Goal: Task Accomplishment & Management: Complete application form

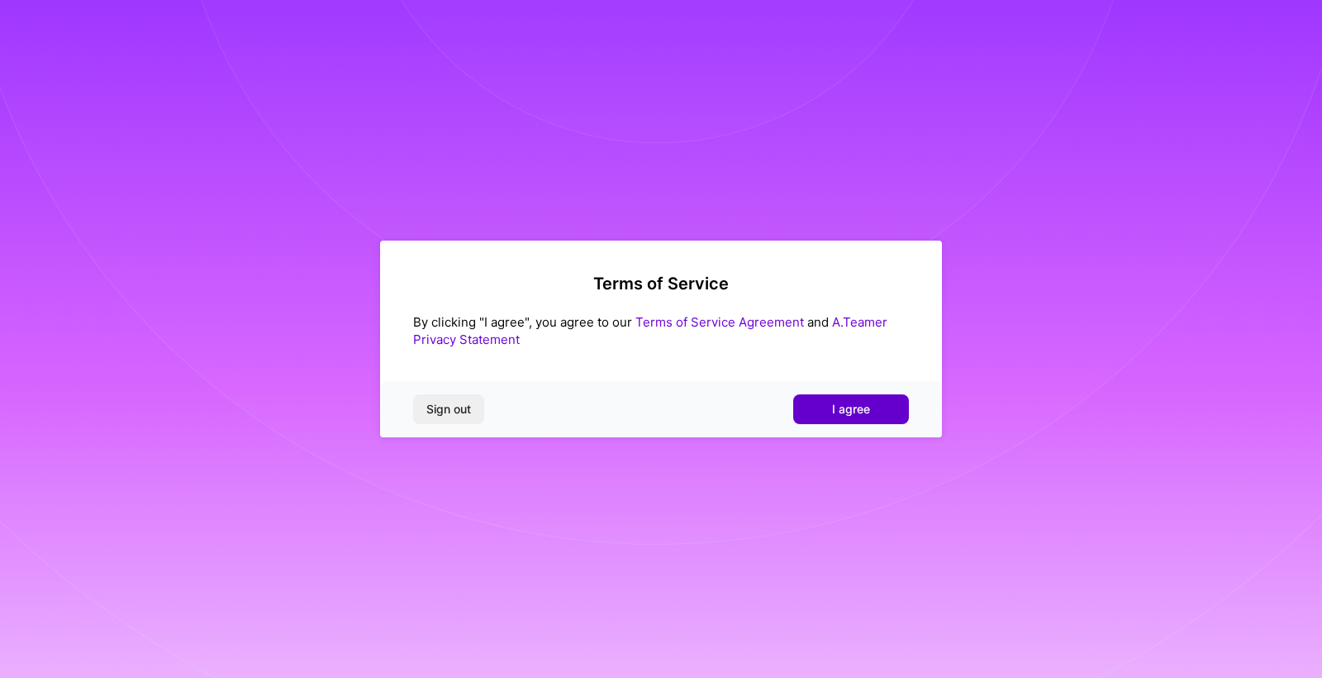
click at [843, 405] on span "I agree" at bounding box center [851, 409] width 38 height 17
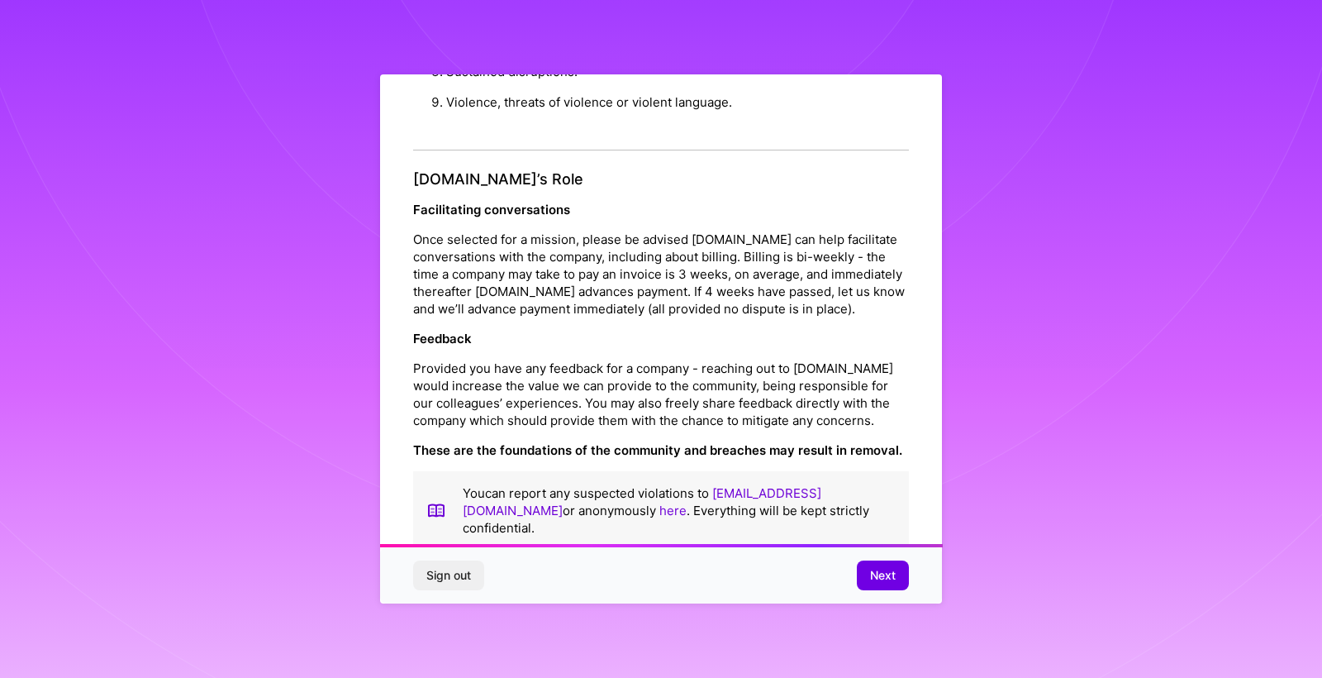
scroll to position [1743, 0]
click at [884, 577] on span "Next" at bounding box center [883, 575] width 26 height 17
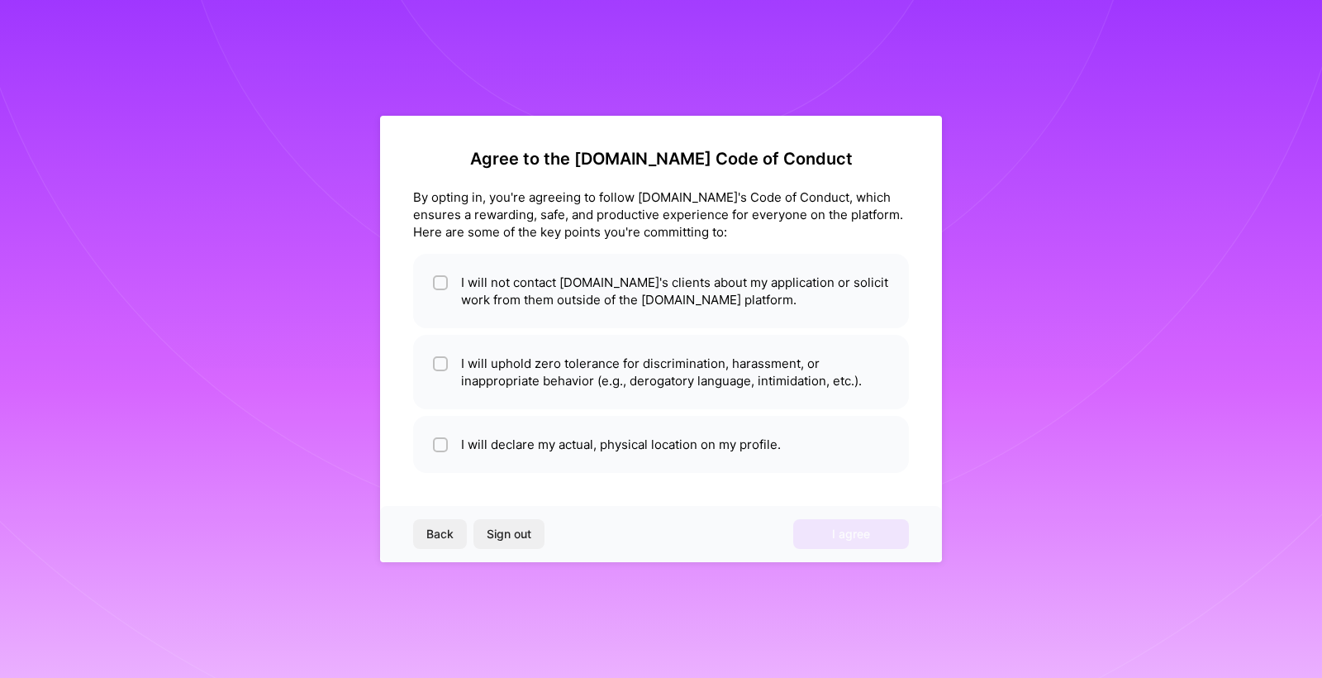
scroll to position [0, 0]
click at [446, 276] on div at bounding box center [440, 282] width 15 height 15
checkbox input "true"
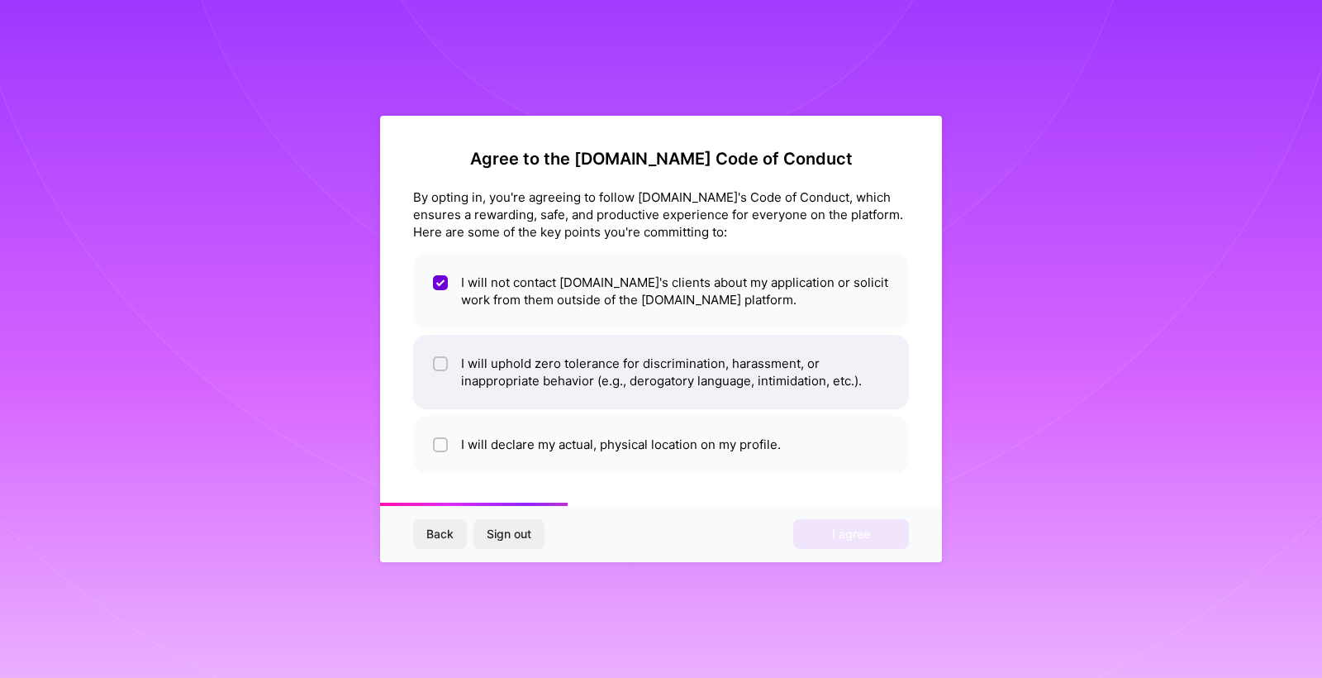
click at [439, 367] on input "checkbox" at bounding box center [442, 365] width 12 height 12
checkbox input "true"
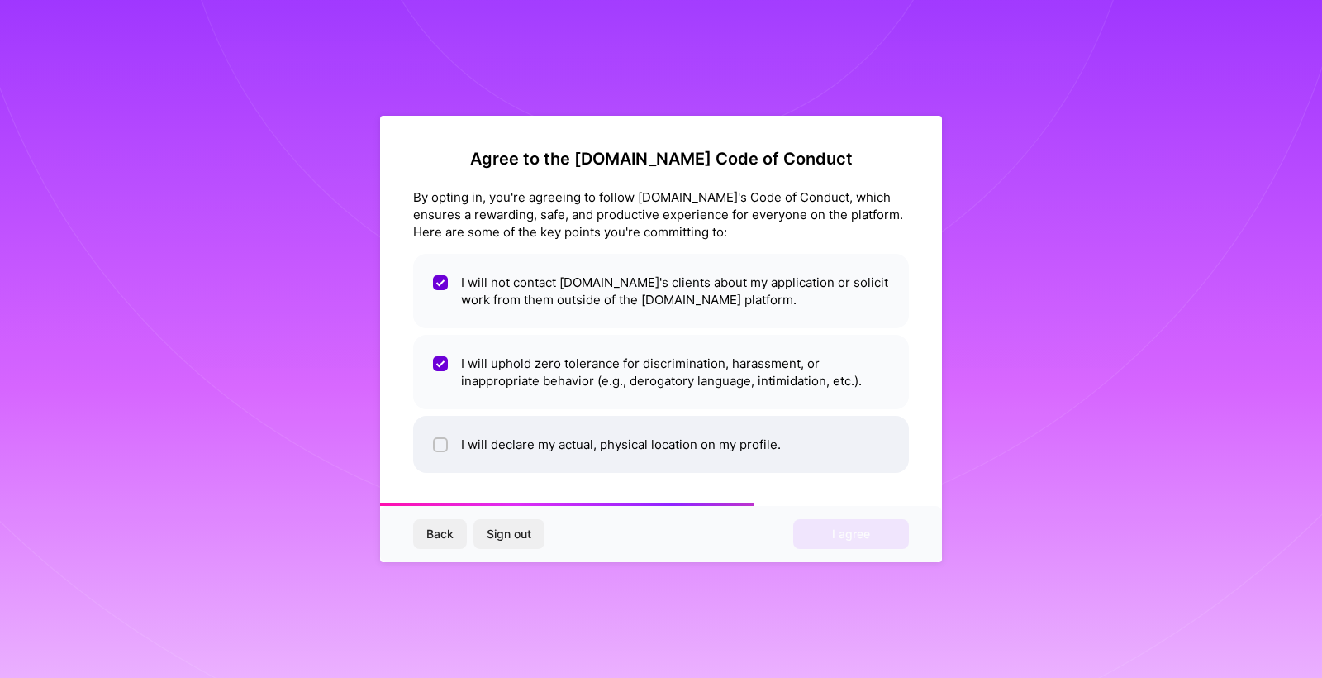
click at [439, 446] on input "checkbox" at bounding box center [442, 446] width 12 height 12
checkbox input "true"
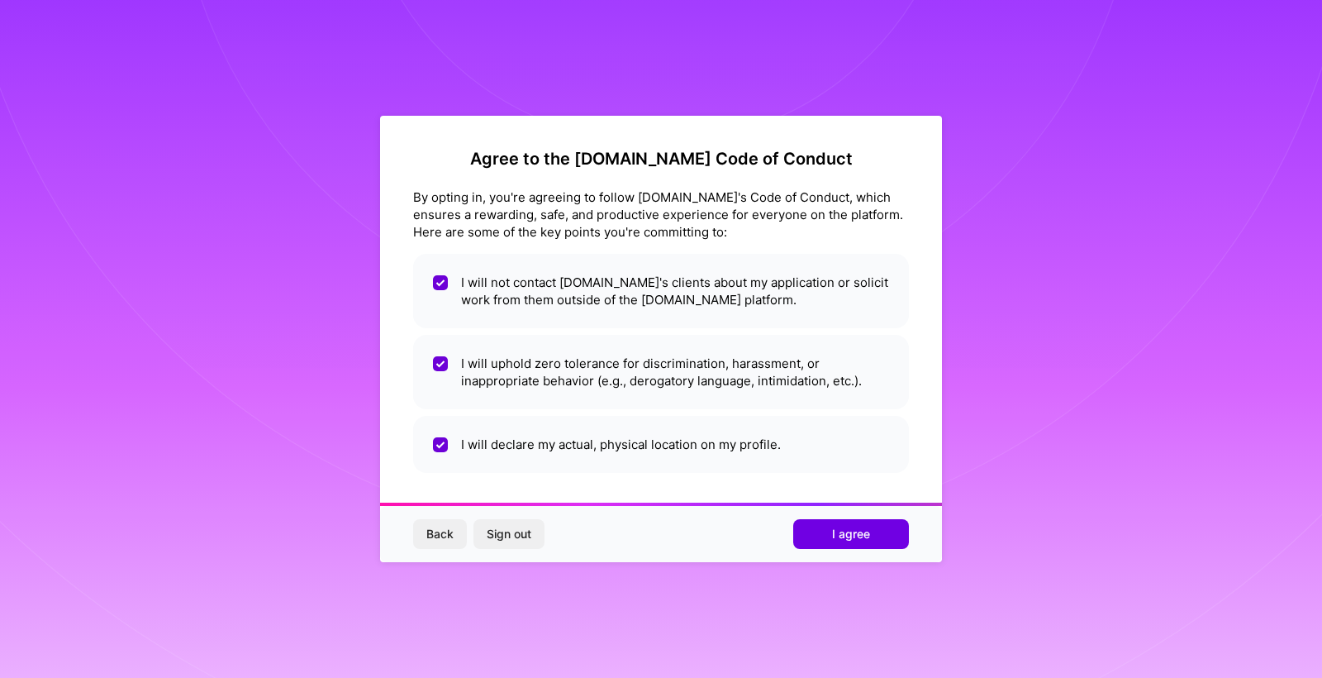
click at [886, 531] on button "I agree" at bounding box center [851, 534] width 116 height 30
